Goal: Task Accomplishment & Management: Manage account settings

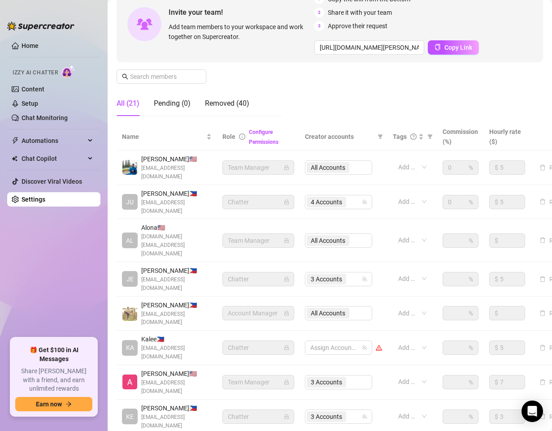
scroll to position [134, 0]
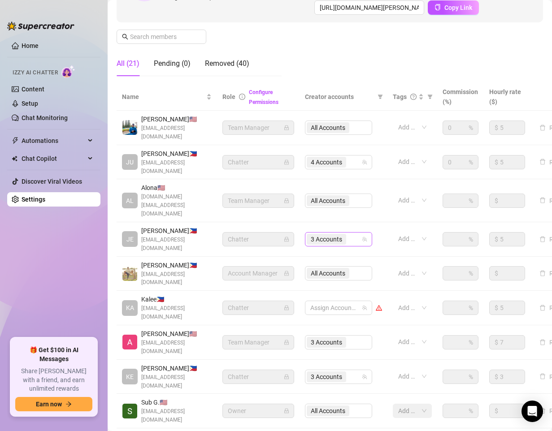
click at [354, 233] on div "3 Accounts" at bounding box center [334, 239] width 54 height 13
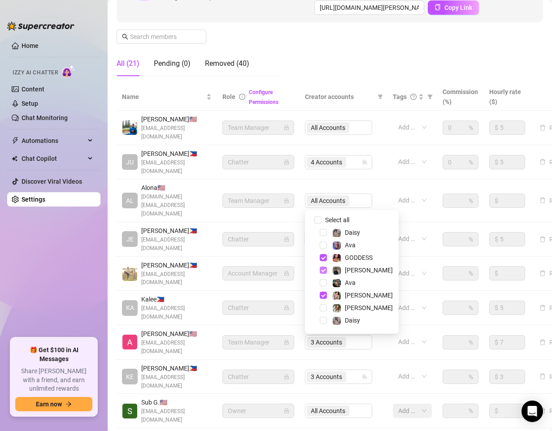
drag, startPoint x: 322, startPoint y: 259, endPoint x: 321, endPoint y: 270, distance: 11.2
click at [322, 260] on span "Select tree node" at bounding box center [323, 257] width 7 height 7
click at [322, 272] on span "Select tree node" at bounding box center [323, 270] width 7 height 7
click at [324, 295] on span "Select tree node" at bounding box center [323, 295] width 7 height 7
click at [322, 234] on span "Select tree node" at bounding box center [323, 232] width 7 height 7
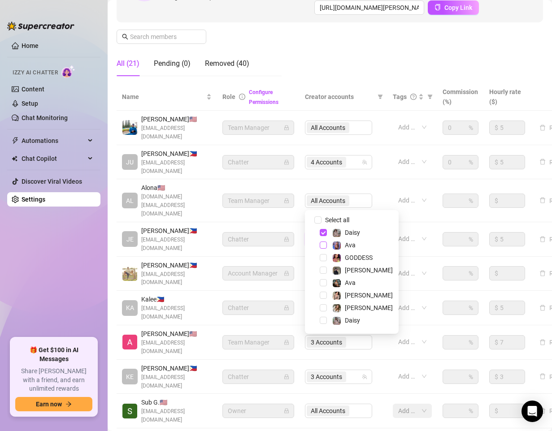
click at [323, 247] on span "Select tree node" at bounding box center [323, 245] width 7 height 7
click at [325, 282] on span "Select tree node" at bounding box center [323, 282] width 7 height 7
click at [323, 306] on span "Select tree node" at bounding box center [323, 307] width 7 height 7
click at [323, 320] on span "Select tree node" at bounding box center [323, 320] width 7 height 7
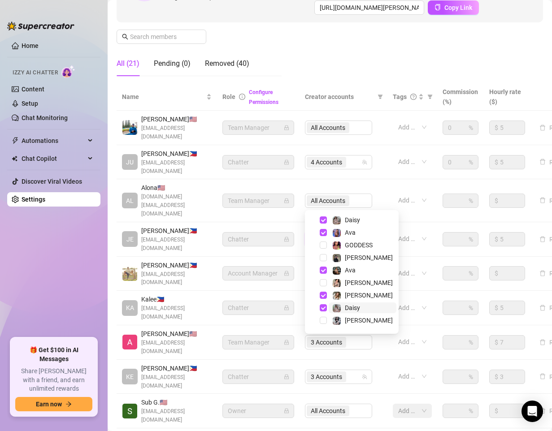
scroll to position [23, 0]
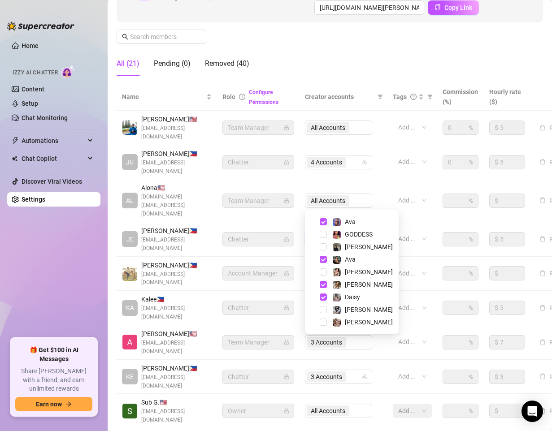
click at [385, 407] on div "Settings My Account Notifications and Reports Manage Team & Permissions Profile…" at bounding box center [330, 185] width 426 height 627
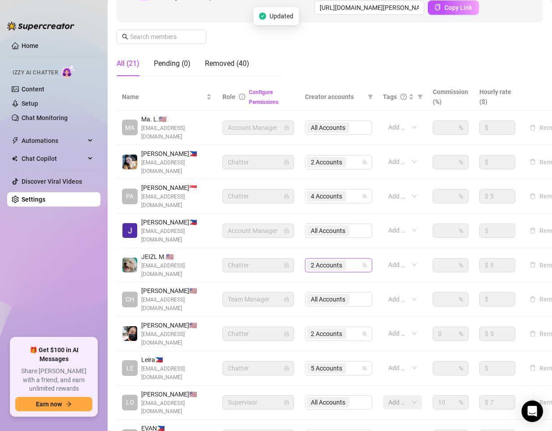
click at [355, 259] on div "2 Accounts" at bounding box center [334, 265] width 54 height 13
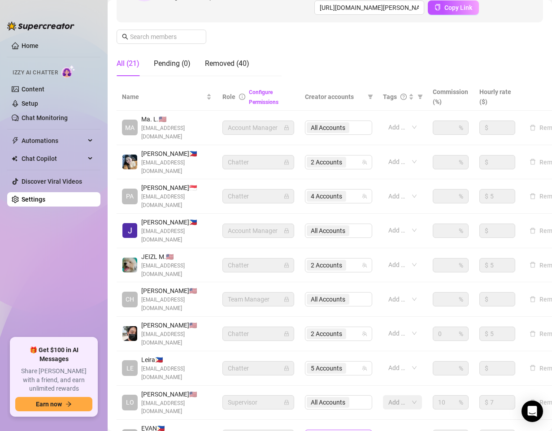
click at [353, 431] on div "3 Accounts" at bounding box center [334, 437] width 54 height 13
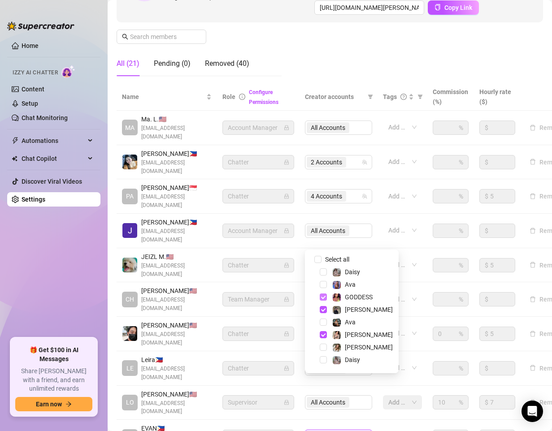
click at [322, 296] on span "Select tree node" at bounding box center [323, 297] width 7 height 7
click at [321, 309] on span "Select tree node" at bounding box center [323, 309] width 7 height 7
click at [322, 334] on span "Select tree node" at bounding box center [323, 334] width 7 height 7
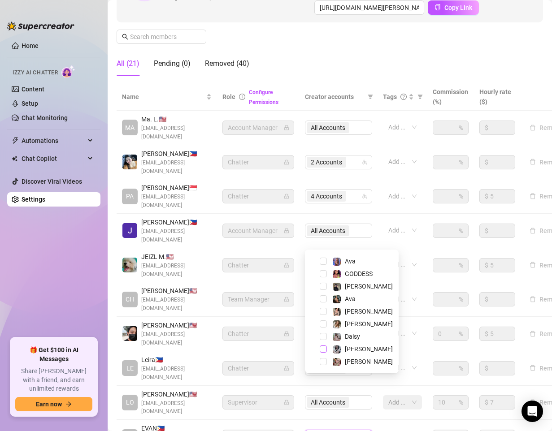
click at [325, 350] on span "Select tree node" at bounding box center [323, 349] width 7 height 7
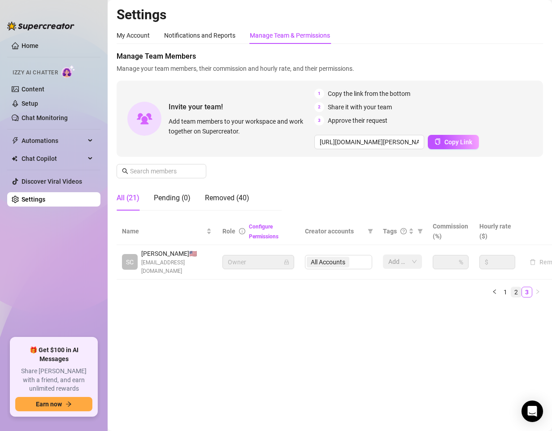
click at [516, 291] on link "2" at bounding box center [516, 292] width 10 height 10
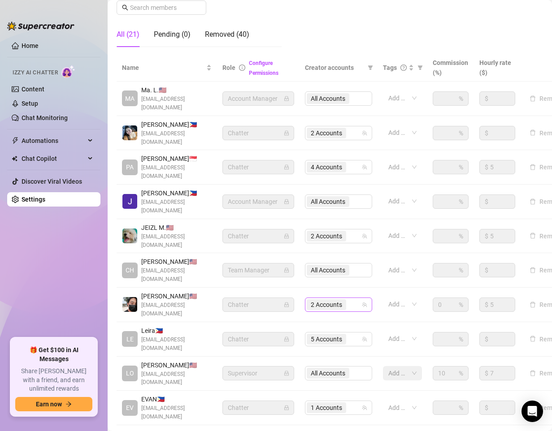
scroll to position [169, 0]
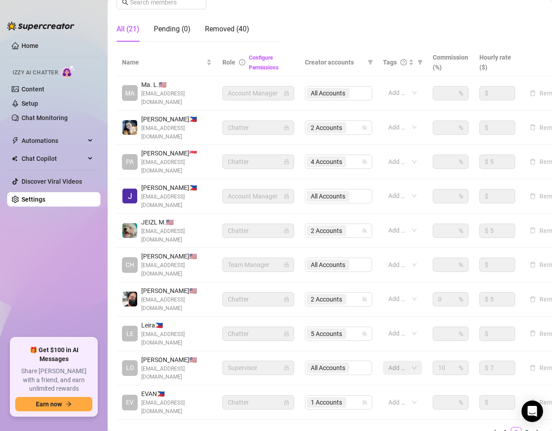
click at [211, 408] on main "Settings My Account Notifications and Reports Manage Team & Permissions Profile…" at bounding box center [330, 157] width 444 height 652
click at [500, 428] on link "1" at bounding box center [505, 433] width 10 height 10
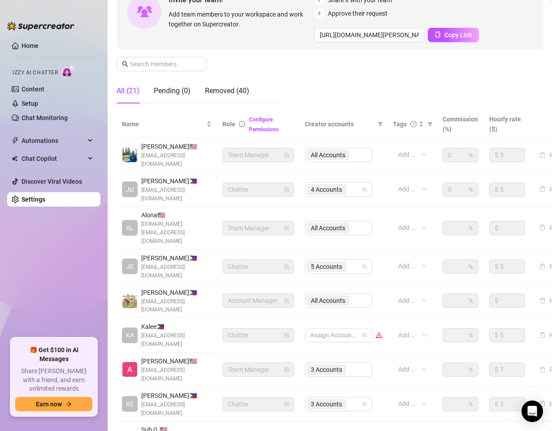
scroll to position [152, 0]
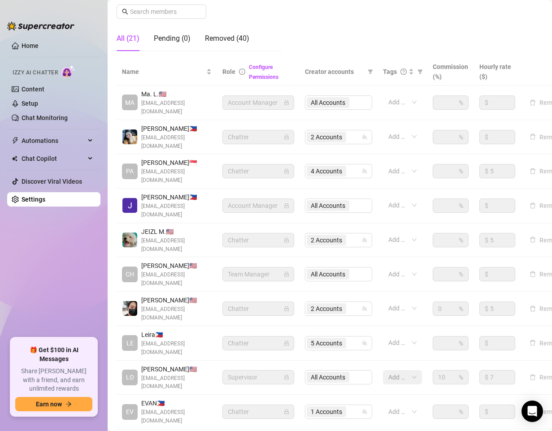
scroll to position [169, 0]
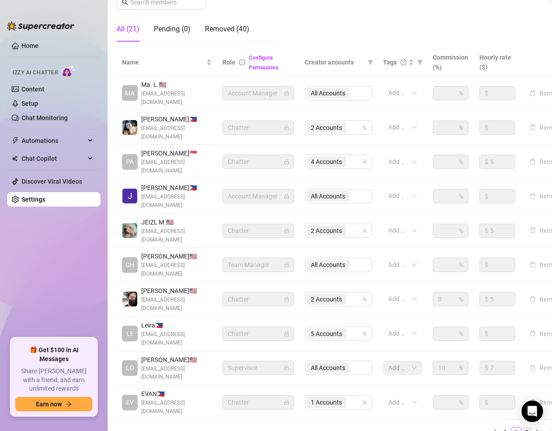
click at [522, 428] on link "3" at bounding box center [527, 433] width 10 height 10
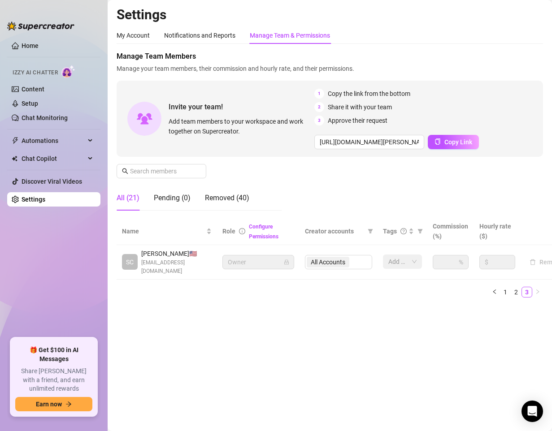
click at [295, 351] on main "Settings My Account Notifications and Reports Manage Team & Permissions Profile…" at bounding box center [330, 215] width 444 height 431
click at [517, 290] on link "2" at bounding box center [516, 292] width 10 height 10
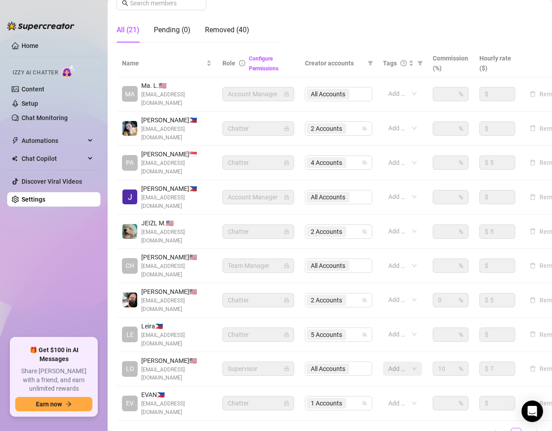
scroll to position [169, 0]
click at [351, 410] on main "Settings My Account Notifications and Reports Manage Team & Permissions Profile…" at bounding box center [330, 157] width 444 height 652
click at [250, 399] on main "Settings My Account Notifications and Reports Manage Team & Permissions Profile…" at bounding box center [330, 157] width 444 height 652
click at [500, 428] on link "1" at bounding box center [505, 433] width 10 height 10
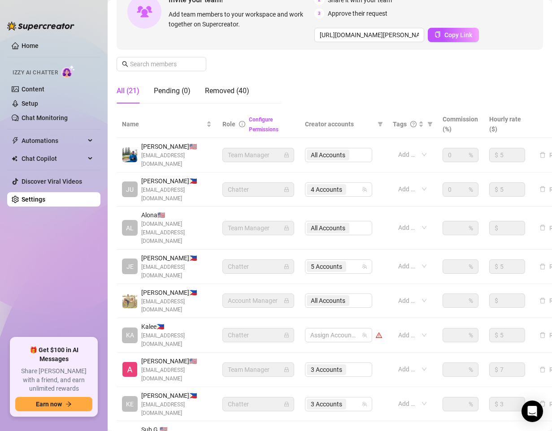
scroll to position [152, 0]
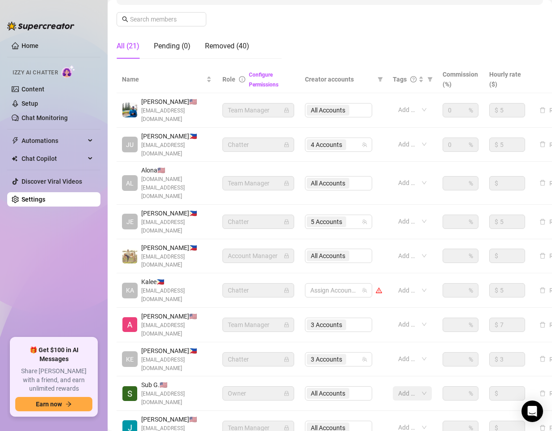
click at [52, 279] on ul "Home Izzy AI Chatter Content Setup Chat Monitoring Automations Chat Copilot Dis…" at bounding box center [53, 184] width 93 height 299
click at [387, 422] on main "Settings My Account Notifications and Reports Manage Team & Permissions Profile…" at bounding box center [330, 178] width 444 height 660
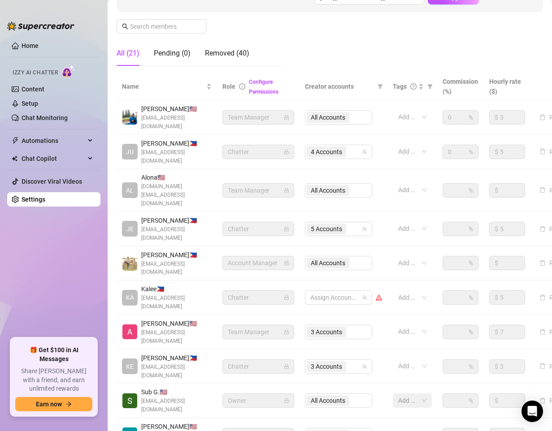
scroll to position [152, 0]
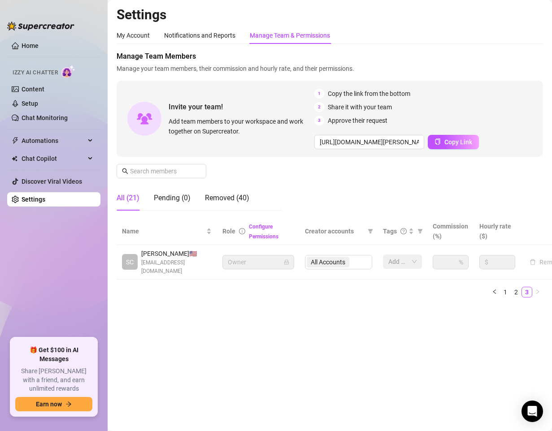
click at [403, 371] on main "Settings My Account Notifications and Reports Manage Team & Permissions Profile…" at bounding box center [330, 215] width 444 height 431
click at [246, 343] on main "Settings My Account Notifications and Reports Manage Team & Permissions Profile…" at bounding box center [330, 215] width 444 height 431
click at [202, 386] on main "Settings My Account Notifications and Reports Manage Team & Permissions Profile…" at bounding box center [330, 215] width 444 height 431
click at [514, 293] on link "2" at bounding box center [516, 292] width 10 height 10
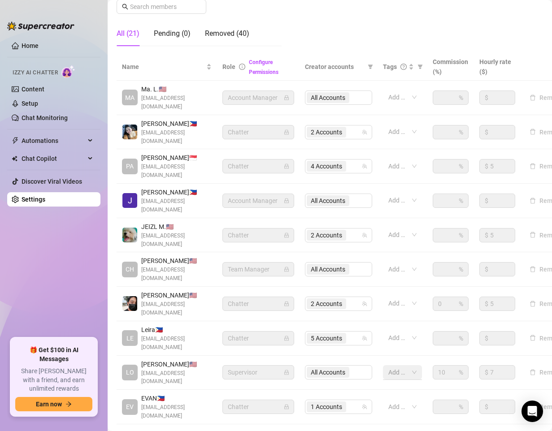
scroll to position [169, 0]
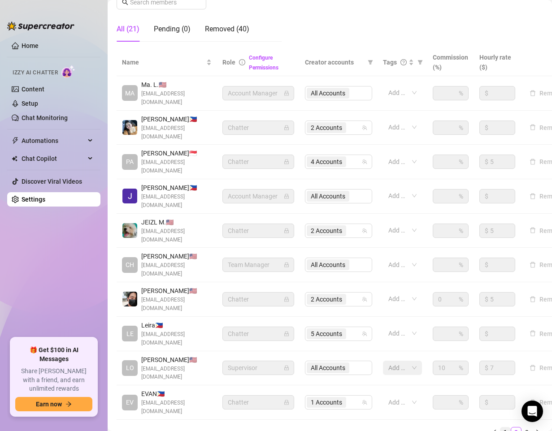
click at [500, 428] on link "1" at bounding box center [505, 433] width 10 height 10
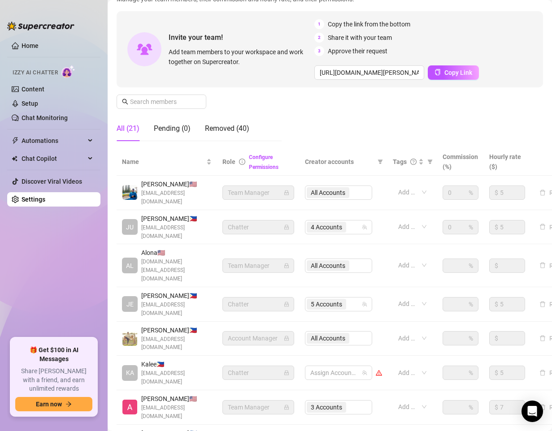
scroll to position [62, 0]
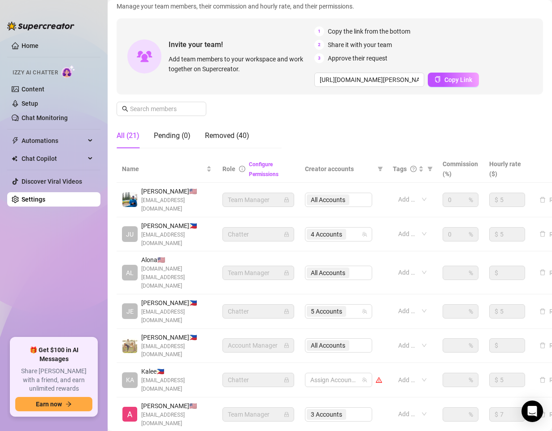
drag, startPoint x: 406, startPoint y: 126, endPoint x: 398, endPoint y: 126, distance: 8.1
click at [406, 126] on div "Manage Team Members Manage your team members, their commission and hourly rate,…" at bounding box center [330, 72] width 426 height 167
click at [62, 279] on ul "Home Izzy AI Chatter Content Setup Chat Monitoring Automations Chat Copilot Dis…" at bounding box center [53, 184] width 93 height 299
click at [329, 126] on div "Manage Team Members Manage your team members, their commission and hourly rate,…" at bounding box center [330, 72] width 426 height 167
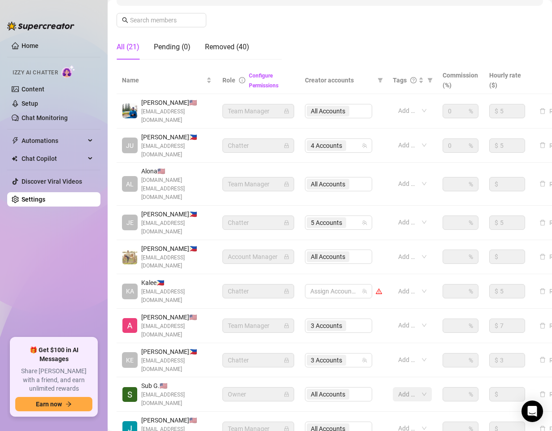
scroll to position [152, 0]
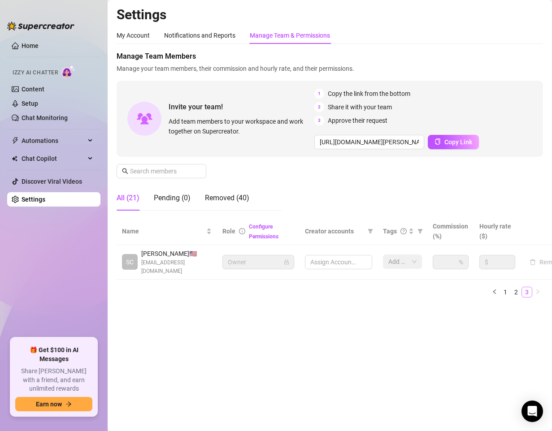
scroll to position [0, 0]
click at [517, 297] on link "2" at bounding box center [516, 292] width 10 height 10
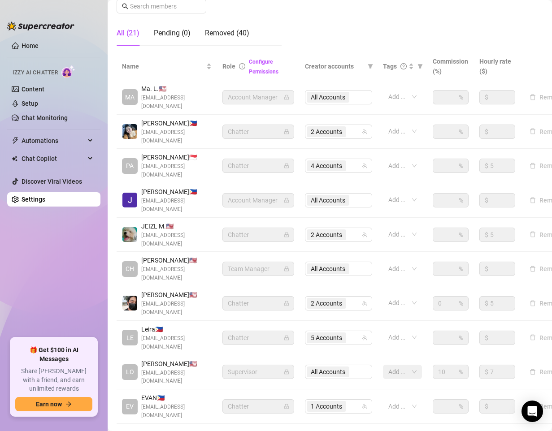
scroll to position [169, 0]
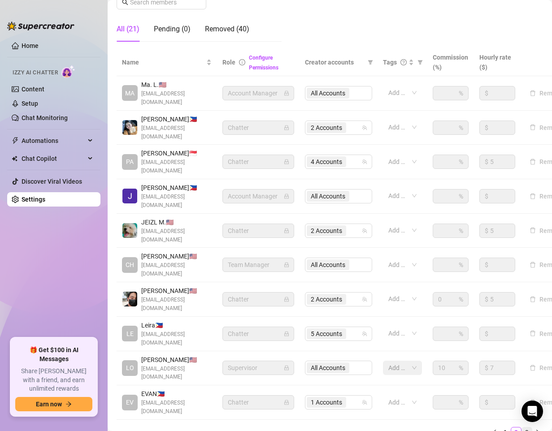
click at [522, 428] on link "3" at bounding box center [527, 433] width 10 height 10
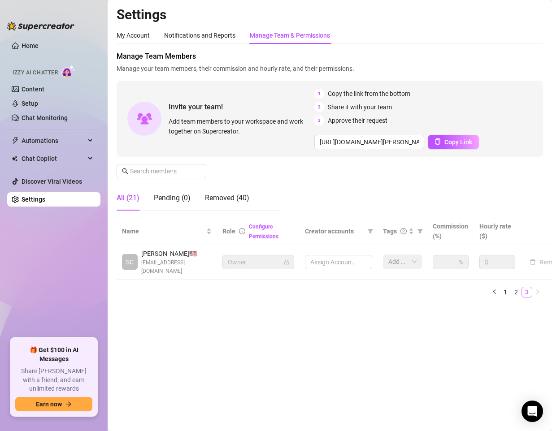
scroll to position [0, 0]
click at [320, 348] on main "Settings My Account Notifications and Reports Manage Team & Permissions Profile…" at bounding box center [330, 215] width 444 height 431
click at [338, 368] on main "Settings My Account Notifications and Reports Manage Team & Permissions Profile…" at bounding box center [330, 215] width 444 height 431
click at [377, 360] on main "Settings My Account Notifications and Reports Manage Team & Permissions Profile…" at bounding box center [330, 215] width 444 height 431
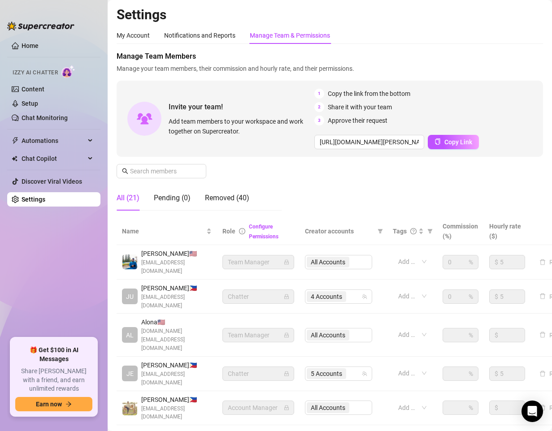
scroll to position [152, 0]
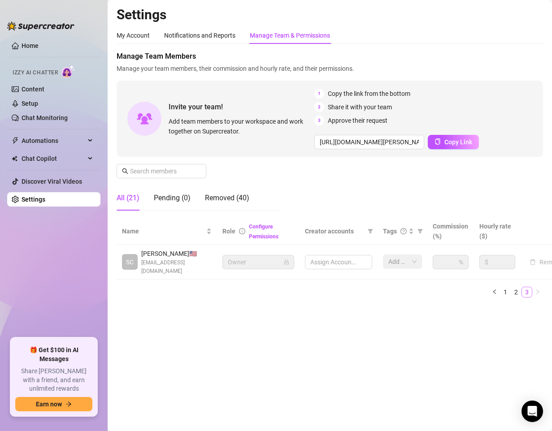
scroll to position [0, 0]
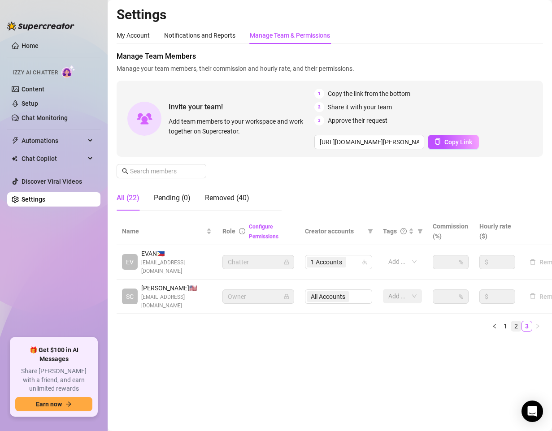
click at [516, 321] on link "2" at bounding box center [516, 326] width 10 height 10
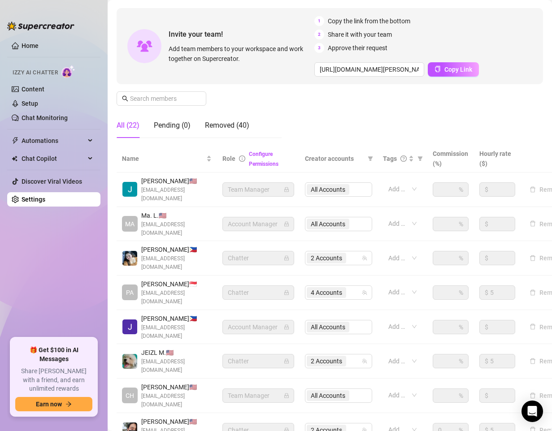
scroll to position [169, 0]
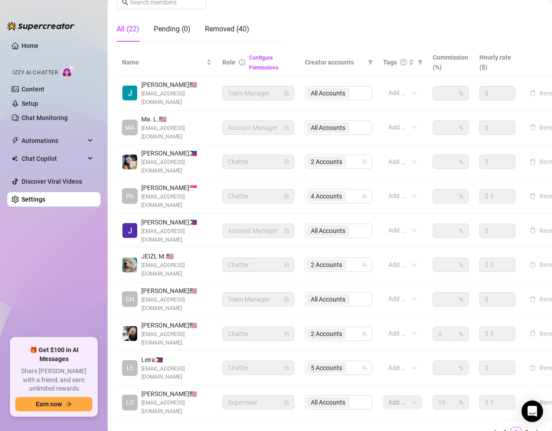
click at [377, 392] on div "Settings My Account Notifications and Reports Manage Team & Permissions Profile…" at bounding box center [330, 146] width 426 height 619
